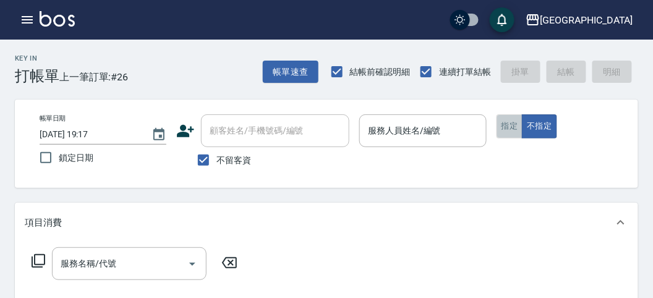
click at [504, 122] on button "指定" at bounding box center [510, 126] width 27 height 24
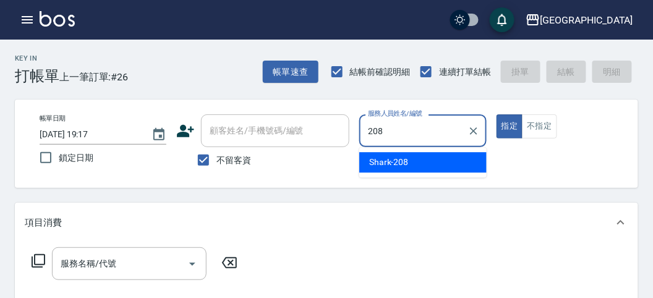
click at [411, 165] on div "Shark -208" at bounding box center [422, 162] width 127 height 20
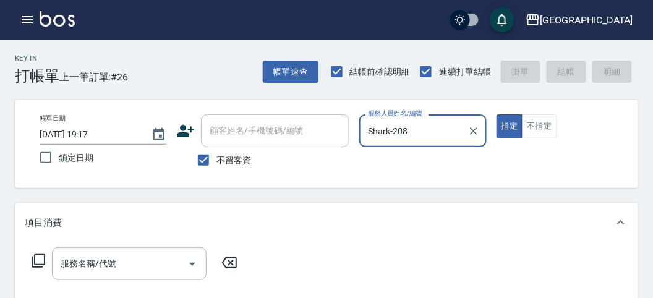
type input "Shark-208"
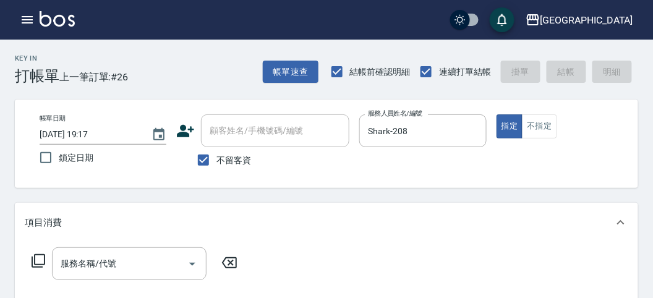
click at [36, 260] on icon at bounding box center [38, 261] width 15 height 15
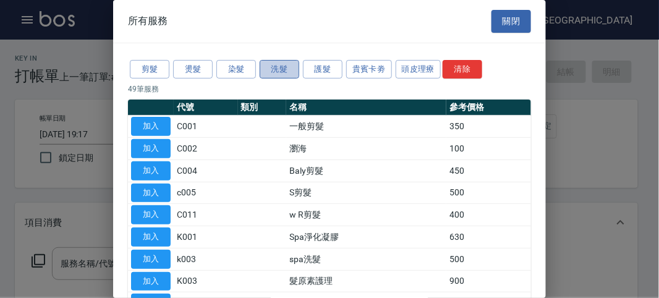
click at [284, 75] on button "洗髮" at bounding box center [280, 69] width 40 height 19
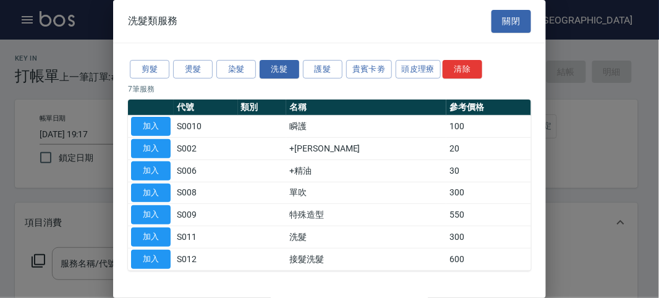
click at [151, 231] on button "加入" at bounding box center [151, 237] width 40 height 19
type input "洗髮(S011)"
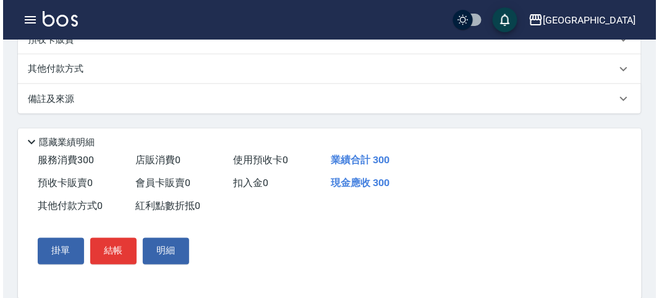
scroll to position [362, 0]
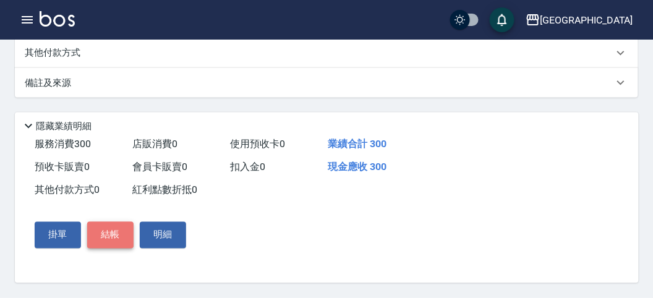
click at [123, 229] on button "結帳" at bounding box center [110, 235] width 46 height 26
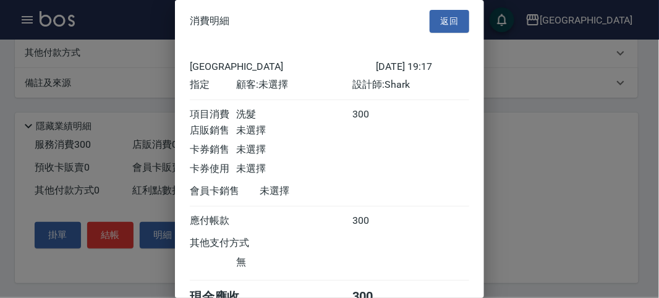
scroll to position [69, 0]
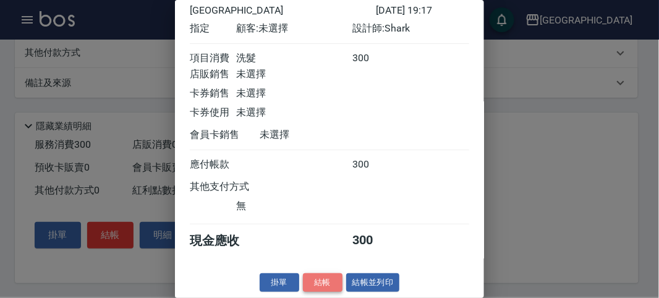
click at [332, 286] on button "結帳" at bounding box center [323, 282] width 40 height 19
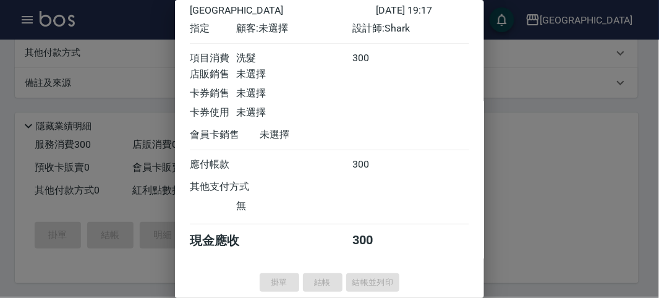
type input "[DATE] 19:48"
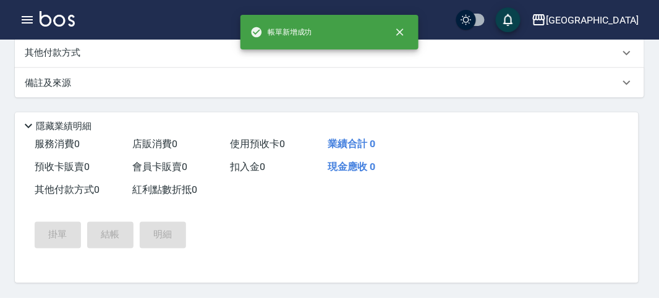
scroll to position [0, 0]
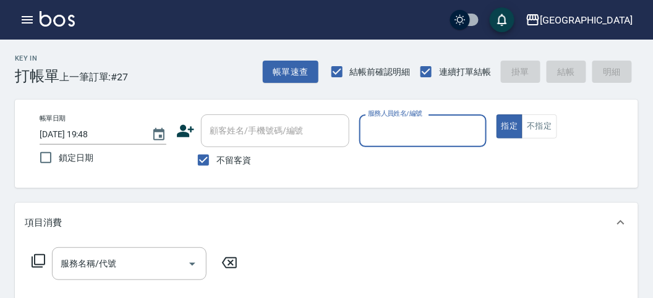
click at [390, 145] on div "服務人員姓名/編號" at bounding box center [422, 130] width 127 height 33
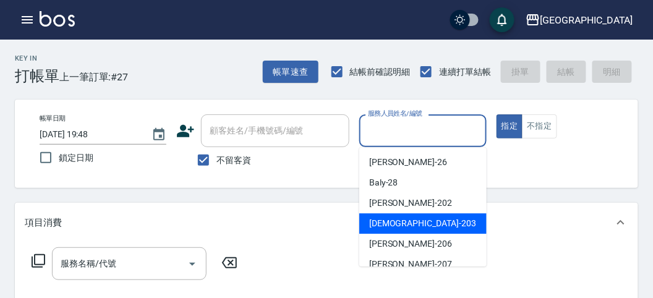
click at [375, 226] on span "聖德 -203" at bounding box center [422, 223] width 107 height 13
type input "聖德-203"
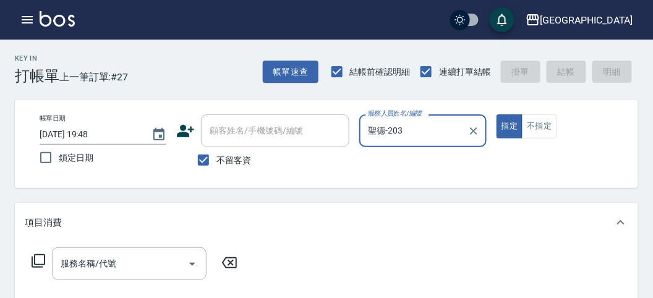
click at [39, 257] on icon at bounding box center [38, 261] width 15 height 15
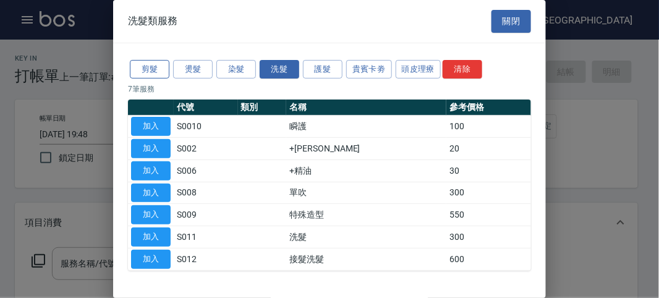
click at [142, 61] on button "剪髮" at bounding box center [150, 69] width 40 height 19
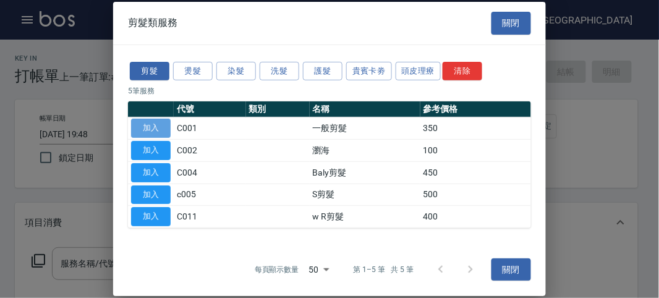
drag, startPoint x: 156, startPoint y: 127, endPoint x: 623, endPoint y: 142, distance: 467.3
click at [157, 127] on button "加入" at bounding box center [151, 128] width 40 height 19
type input "一般剪髮(C001)"
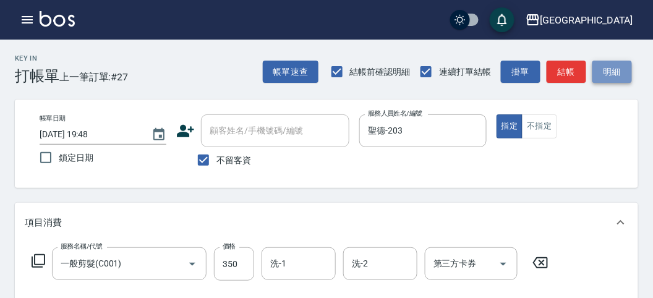
click at [608, 74] on button "明細" at bounding box center [613, 72] width 40 height 23
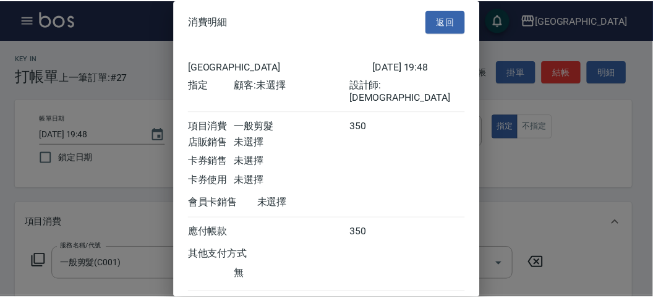
scroll to position [69, 0]
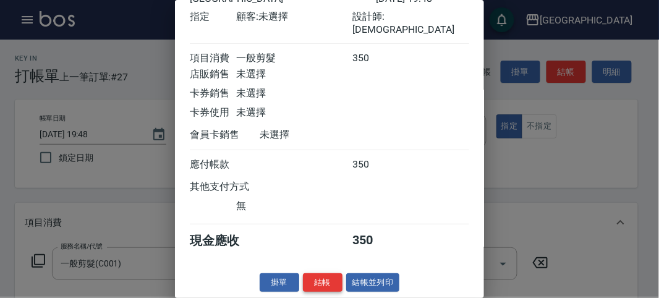
click at [333, 283] on button "結帳" at bounding box center [323, 282] width 40 height 19
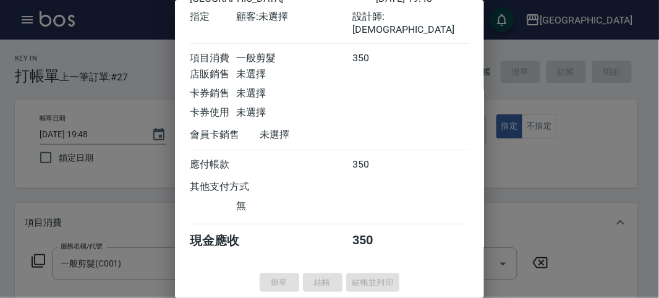
type input "[DATE] 19:57"
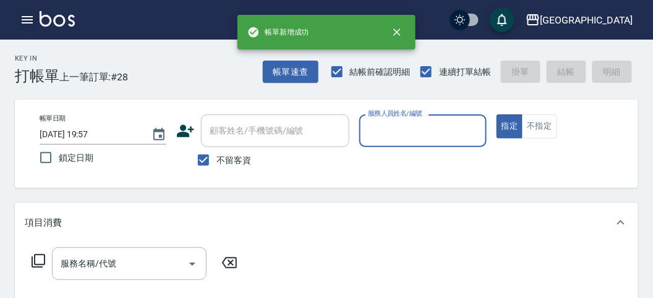
click at [28, 20] on icon "button" at bounding box center [27, 19] width 11 height 7
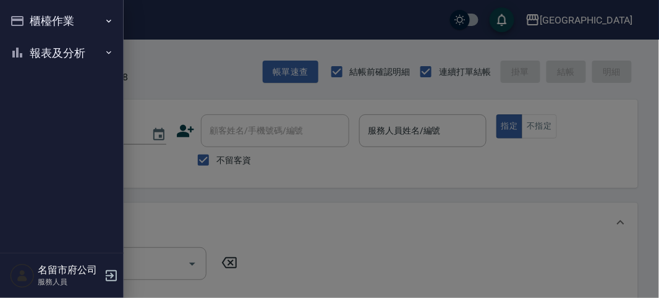
drag, startPoint x: 42, startPoint y: 44, endPoint x: 43, endPoint y: 60, distance: 16.1
click at [43, 46] on button "報表及分析" at bounding box center [62, 53] width 114 height 32
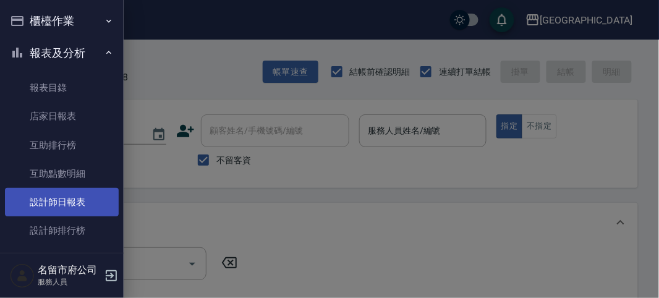
click at [59, 205] on link "設計師日報表" at bounding box center [62, 202] width 114 height 28
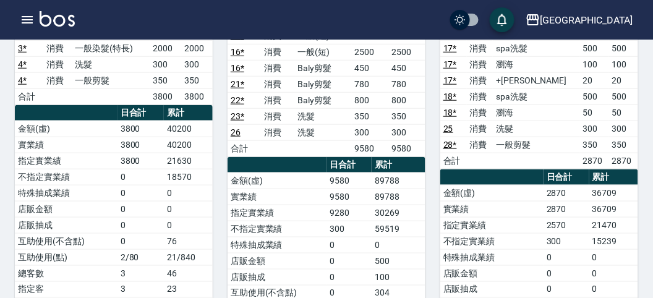
scroll to position [137, 0]
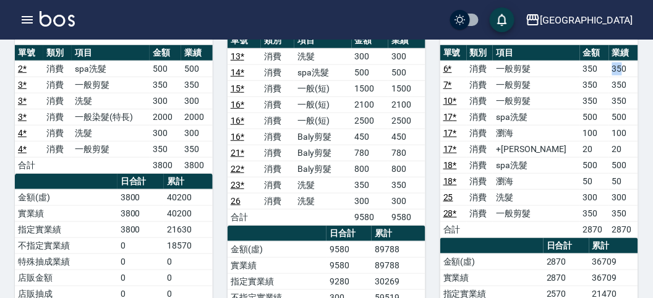
drag, startPoint x: 599, startPoint y: 59, endPoint x: 616, endPoint y: 57, distance: 16.9
click at [616, 61] on tr "6 * 消費 一般剪髮 350 350" at bounding box center [539, 69] width 198 height 16
drag, startPoint x: 616, startPoint y: 88, endPoint x: 513, endPoint y: 135, distance: 112.9
click at [614, 93] on td "350" at bounding box center [623, 101] width 29 height 16
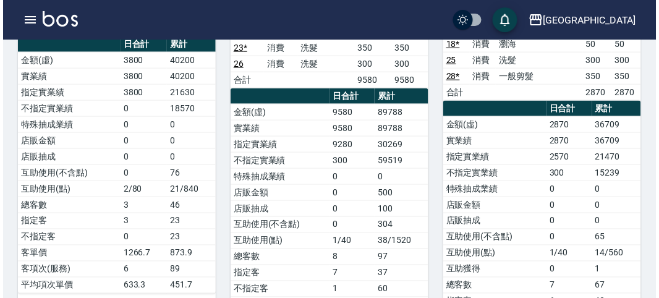
scroll to position [549, 0]
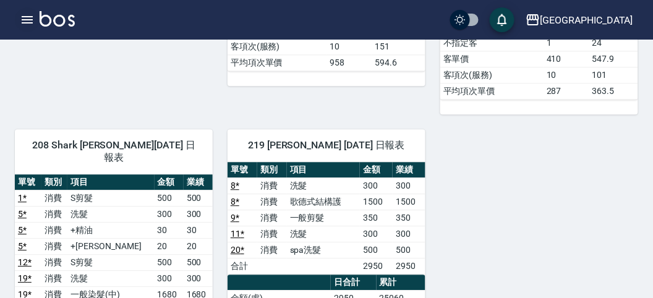
click at [32, 22] on icon "button" at bounding box center [27, 19] width 11 height 7
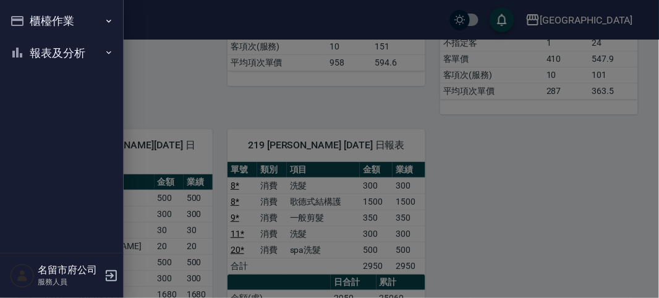
click at [39, 54] on button "報表及分析" at bounding box center [62, 53] width 114 height 32
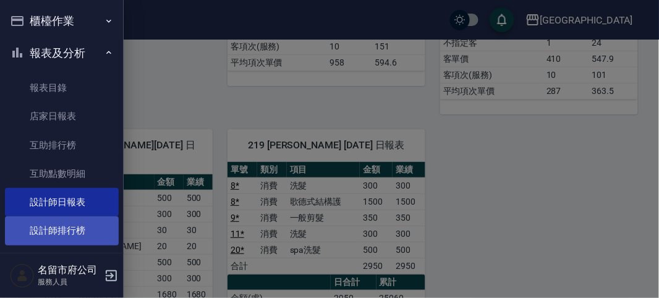
click at [78, 235] on link "設計師排行榜" at bounding box center [62, 231] width 114 height 28
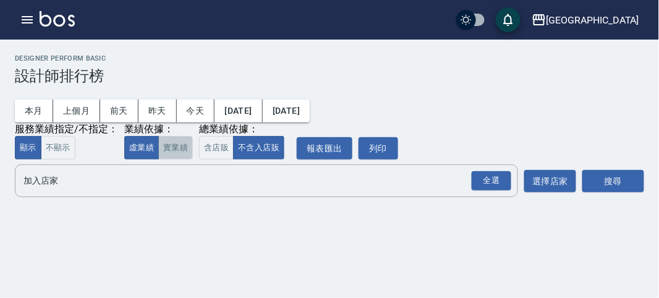
drag, startPoint x: 175, startPoint y: 153, endPoint x: 193, endPoint y: 152, distance: 18.0
click at [175, 153] on button "實業績" at bounding box center [175, 148] width 35 height 24
drag, startPoint x: 206, startPoint y: 150, endPoint x: 241, endPoint y: 150, distance: 35.3
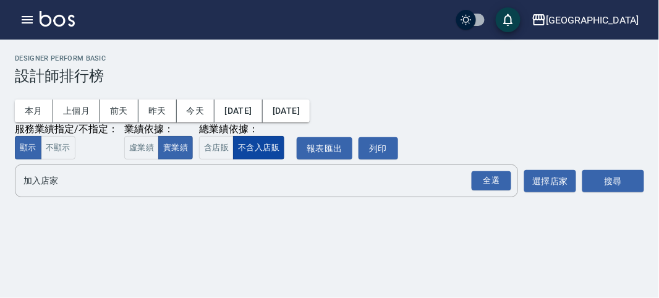
click at [211, 150] on button "含店販" at bounding box center [216, 148] width 35 height 24
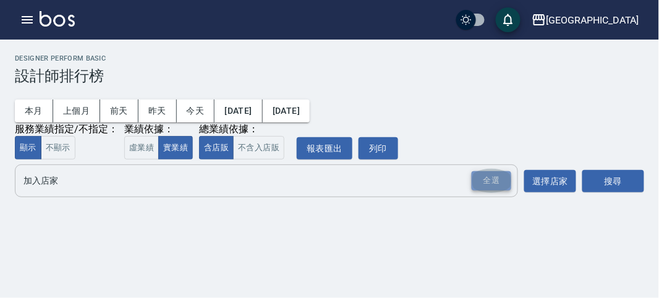
click at [508, 184] on div "全選" at bounding box center [492, 180] width 40 height 19
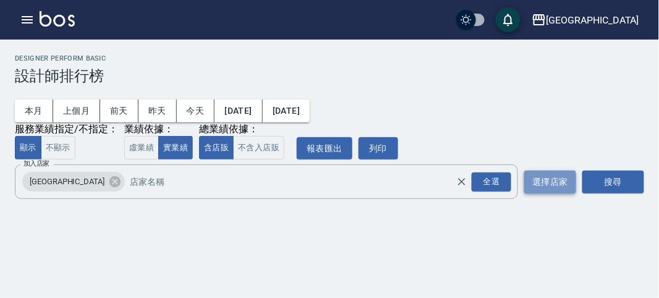
click at [575, 184] on button "選擇店家" at bounding box center [551, 182] width 52 height 23
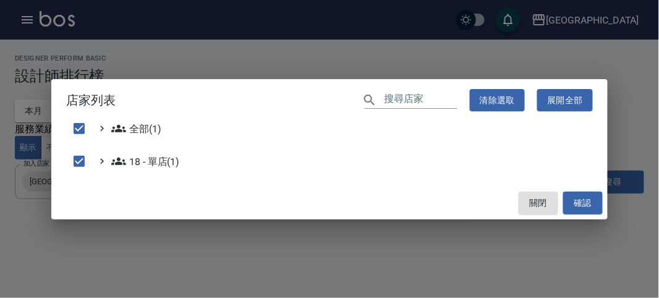
click at [611, 185] on div "店家列表 ​ 清除選取 展開全部 全部(1) 18 - 單店(1) 關閉 確認" at bounding box center [329, 149] width 659 height 298
checkbox input "false"
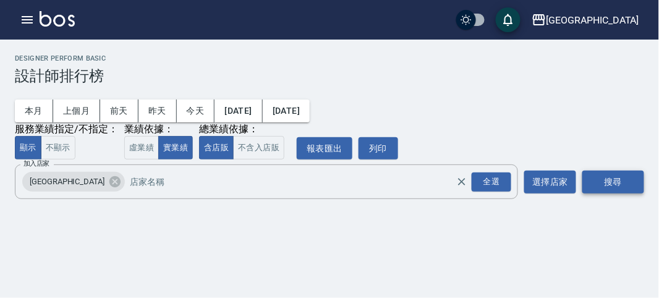
click at [606, 186] on button "搜尋" at bounding box center [614, 182] width 62 height 23
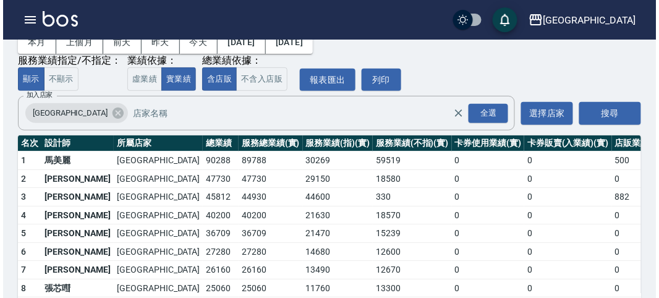
scroll to position [108, 0]
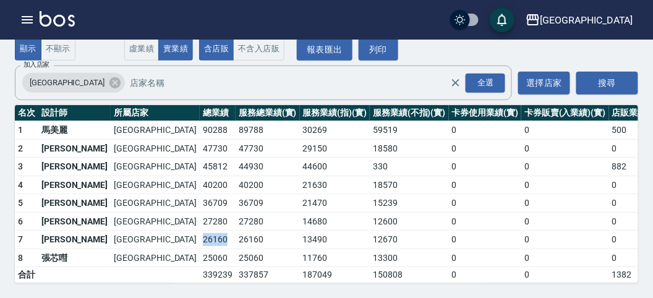
drag, startPoint x: 111, startPoint y: 228, endPoint x: 137, endPoint y: 230, distance: 26.1
click at [200, 231] on td "26160" at bounding box center [218, 240] width 36 height 19
drag, startPoint x: 108, startPoint y: 210, endPoint x: 137, endPoint y: 210, distance: 29.7
click at [137, 212] on tr "6 [PERSON_NAME] [GEOGRAPHIC_DATA] 27280 27280 14680 12600 0 0 0 4 / 19" at bounding box center [382, 221] width 734 height 19
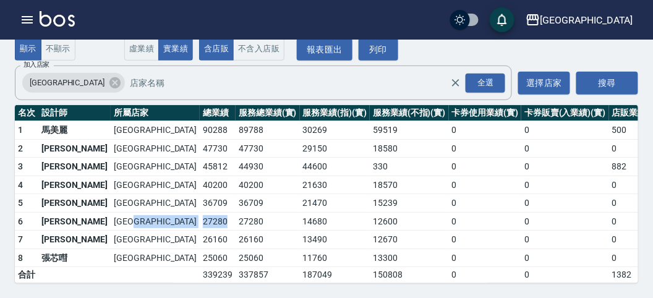
click at [200, 212] on td "27280" at bounding box center [218, 221] width 36 height 19
drag, startPoint x: 113, startPoint y: 192, endPoint x: 145, endPoint y: 193, distance: 32.8
click at [145, 194] on tr "5 [PERSON_NAME][GEOGRAPHIC_DATA] 36709 36709 21470 15239 0 0 0 14 / 65" at bounding box center [382, 203] width 734 height 19
click at [236, 194] on td "36709" at bounding box center [268, 203] width 64 height 19
drag, startPoint x: 113, startPoint y: 172, endPoint x: 137, endPoint y: 171, distance: 24.2
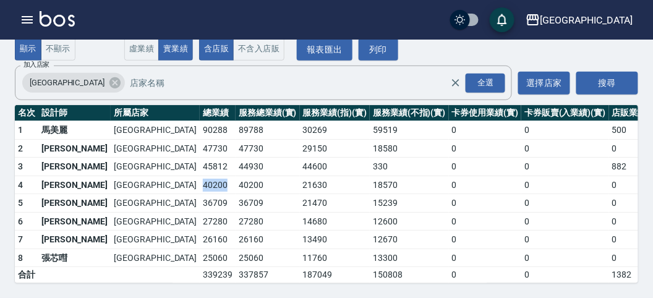
click at [200, 176] on td "40200" at bounding box center [218, 185] width 36 height 19
click at [24, 19] on icon "button" at bounding box center [27, 19] width 11 height 7
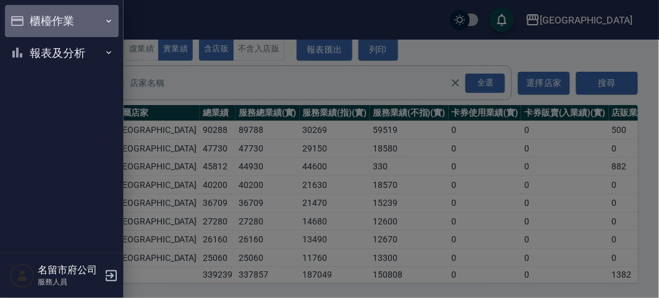
click at [24, 19] on button "櫃檯作業" at bounding box center [62, 21] width 114 height 32
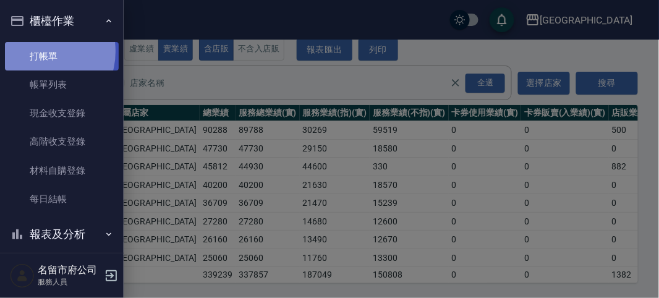
click at [35, 51] on link "打帳單" at bounding box center [62, 56] width 114 height 28
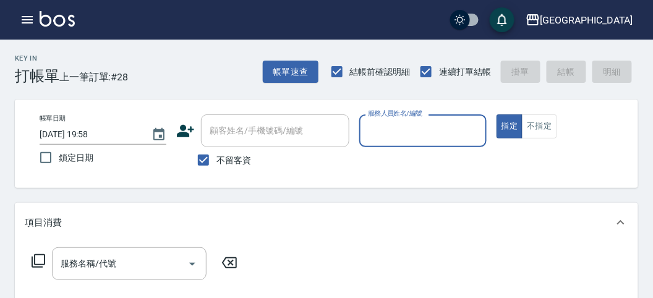
click at [220, 54] on div "Key In 打帳單 上一筆訂單:#28 帳單速查 結帳前確認明細 連續打單結帳 掛單 結帳 明細" at bounding box center [319, 62] width 638 height 45
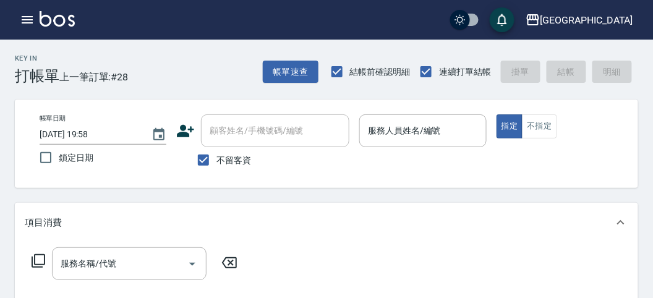
click at [393, 186] on div "帳單日期 [DATE] 19:58 鎖定日期 顧客姓名/手機號碼/編號 顧客姓名/手機號碼/編號 不留客資 服務人員姓名/編號 服務人員姓名/編號 指定 不指定" at bounding box center [327, 144] width 624 height 88
click at [27, 18] on icon "button" at bounding box center [27, 19] width 15 height 15
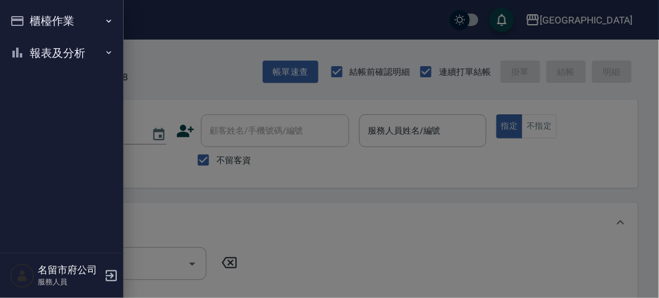
click at [215, 69] on div at bounding box center [329, 149] width 659 height 298
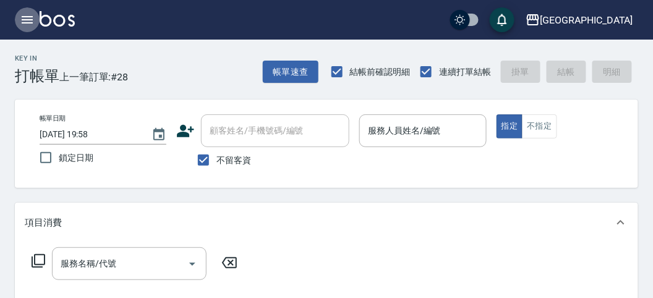
click at [26, 20] on icon "button" at bounding box center [27, 19] width 11 height 7
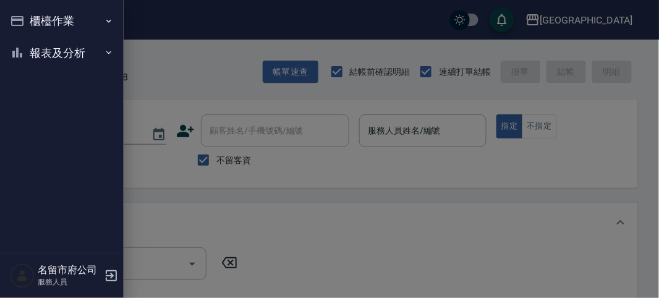
click at [54, 55] on button "報表及分析" at bounding box center [62, 53] width 114 height 32
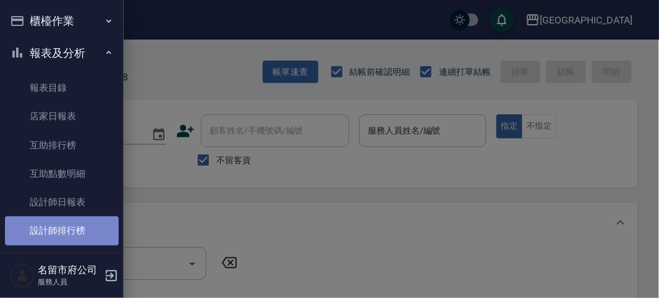
click at [100, 234] on link "設計師排行榜" at bounding box center [62, 231] width 114 height 28
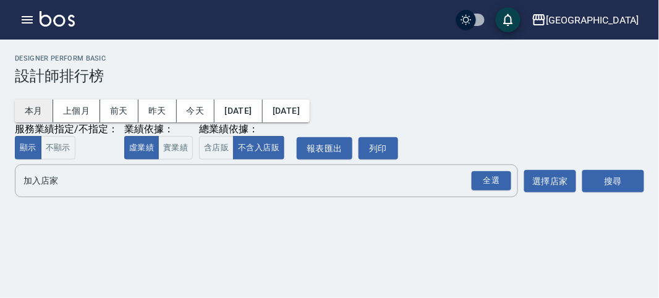
click at [41, 106] on button "本月" at bounding box center [34, 111] width 38 height 23
click at [496, 181] on div "全選" at bounding box center [492, 180] width 40 height 19
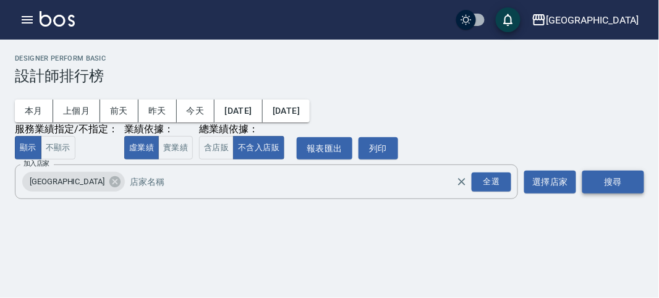
click at [602, 184] on button "搜尋" at bounding box center [614, 182] width 62 height 23
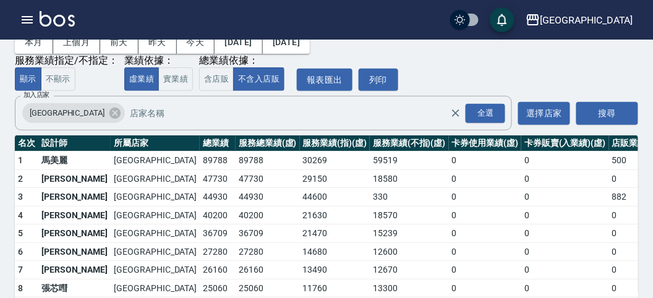
scroll to position [108, 0]
